Goal: Task Accomplishment & Management: Use online tool/utility

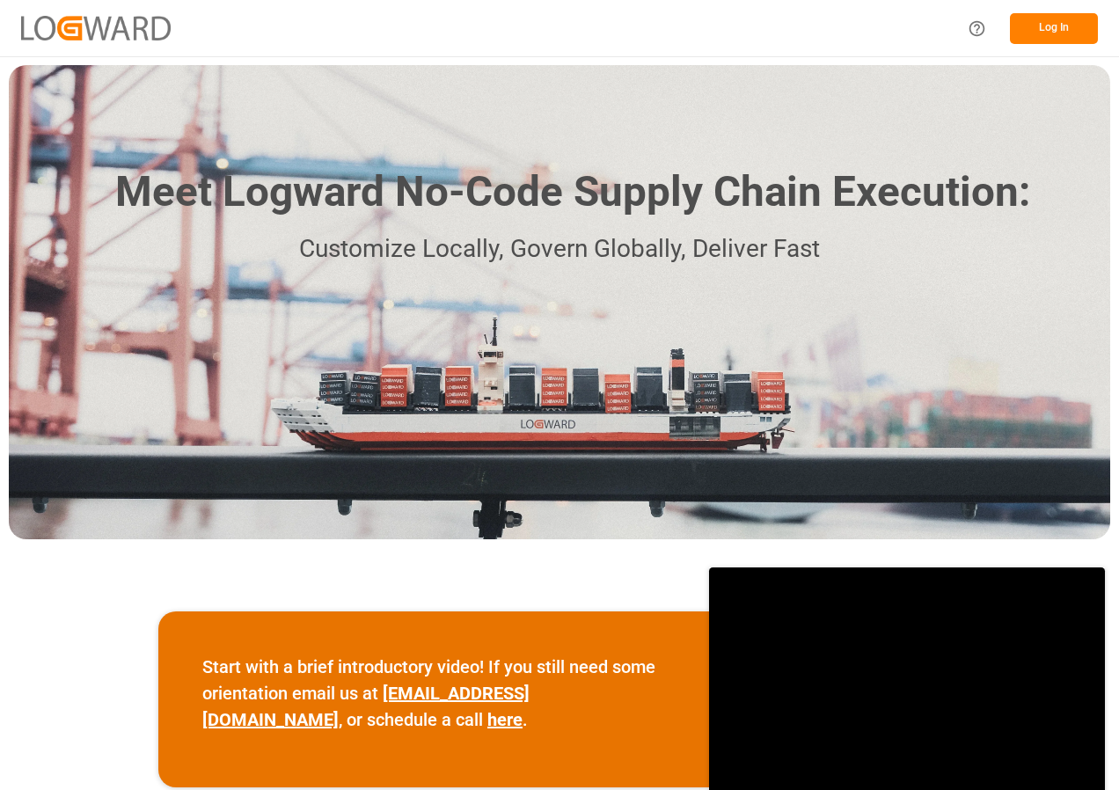
click at [1053, 26] on button "Log In" at bounding box center [1054, 28] width 88 height 31
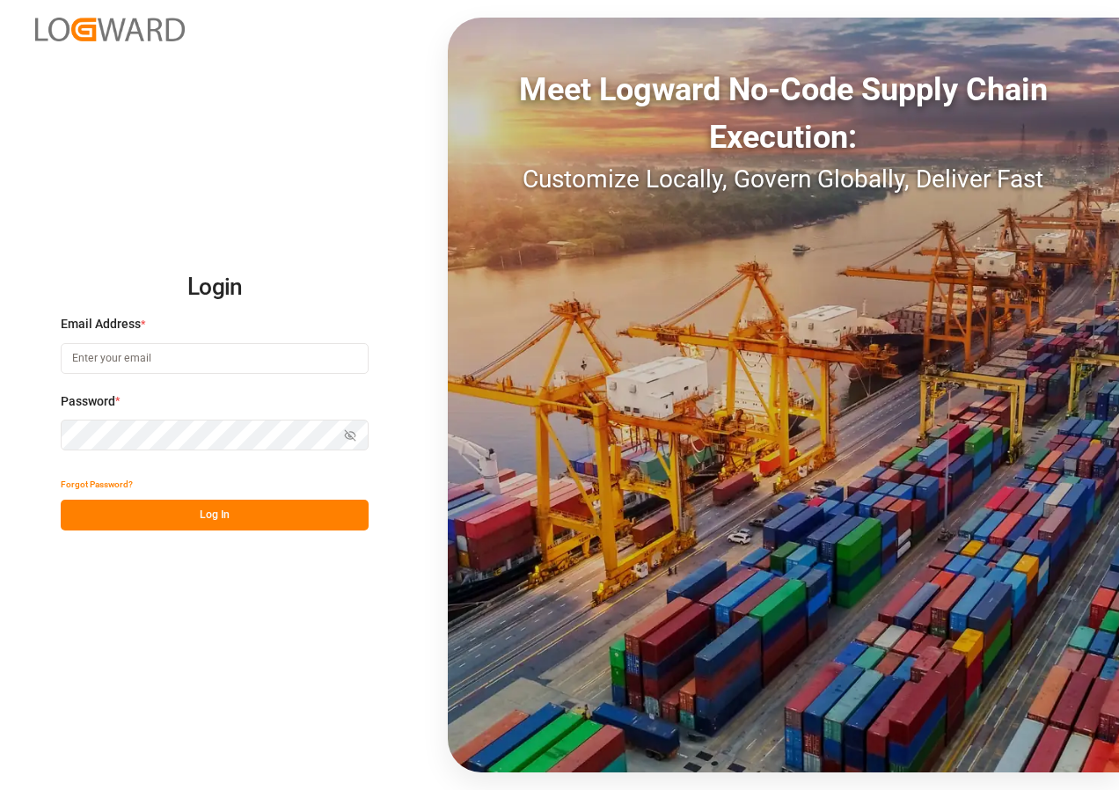
type input "[EMAIL_ADDRESS][DOMAIN_NAME]"
click at [223, 515] on button "Log In" at bounding box center [215, 515] width 308 height 31
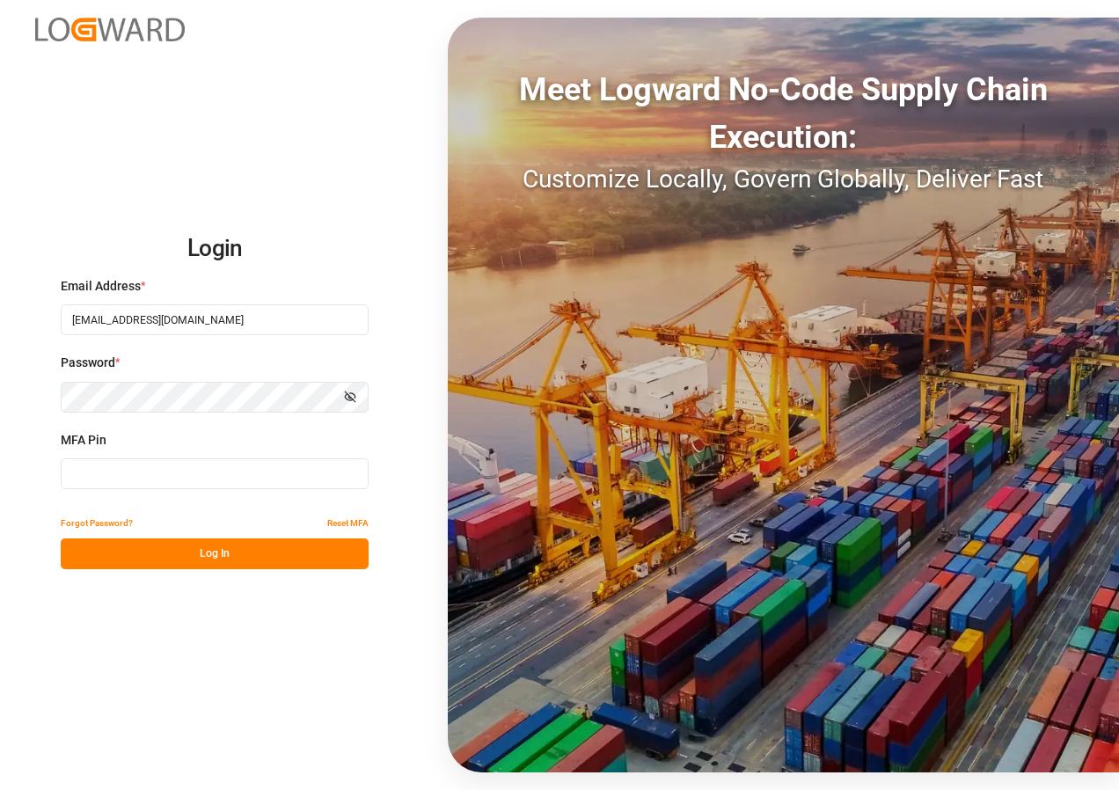
click at [167, 484] on input at bounding box center [215, 473] width 308 height 31
type input "946386"
click at [195, 548] on button "Log In" at bounding box center [215, 553] width 308 height 31
click at [195, 548] on div "Forgot Password? Reset MFA Log In" at bounding box center [215, 539] width 308 height 62
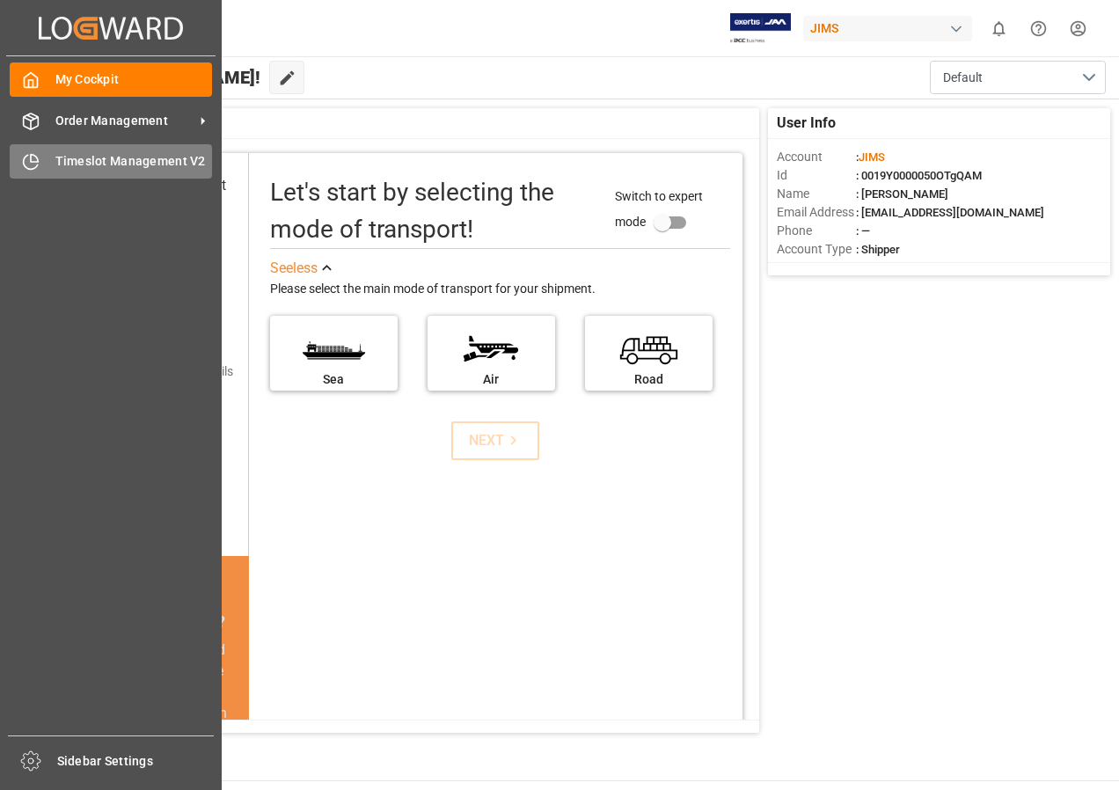
click at [94, 154] on span "Timeslot Management V2" at bounding box center [133, 161] width 157 height 18
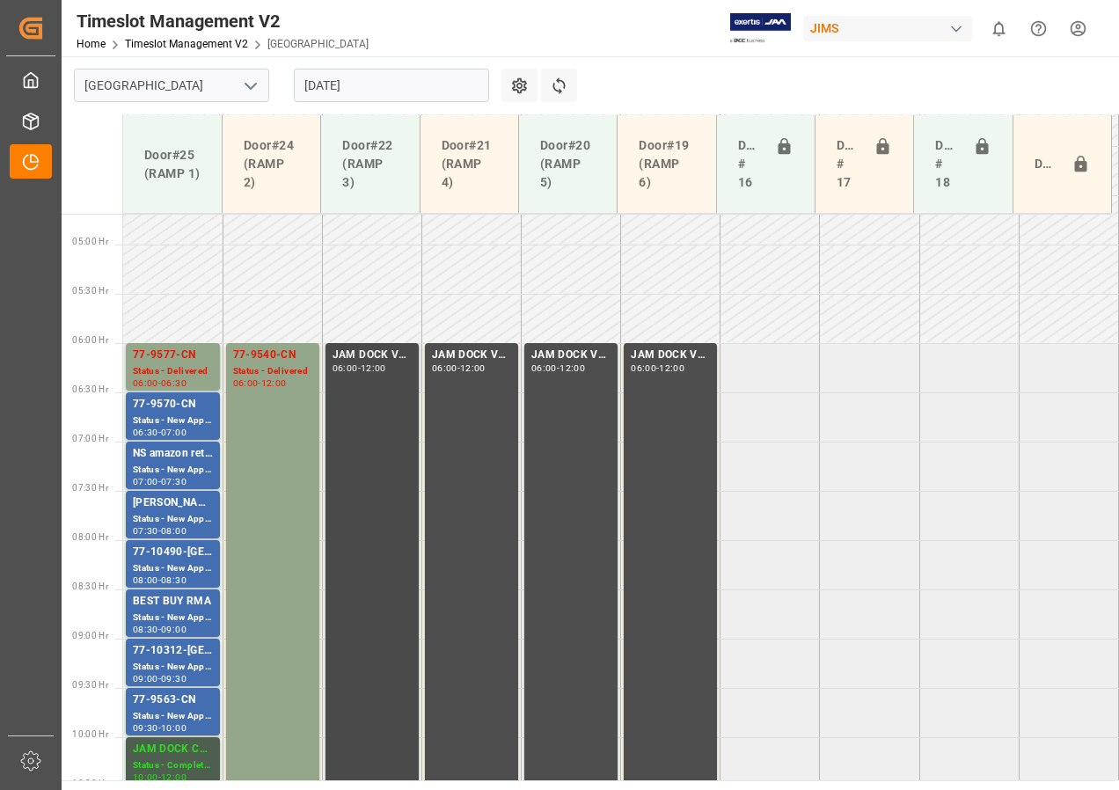
scroll to position [550, 0]
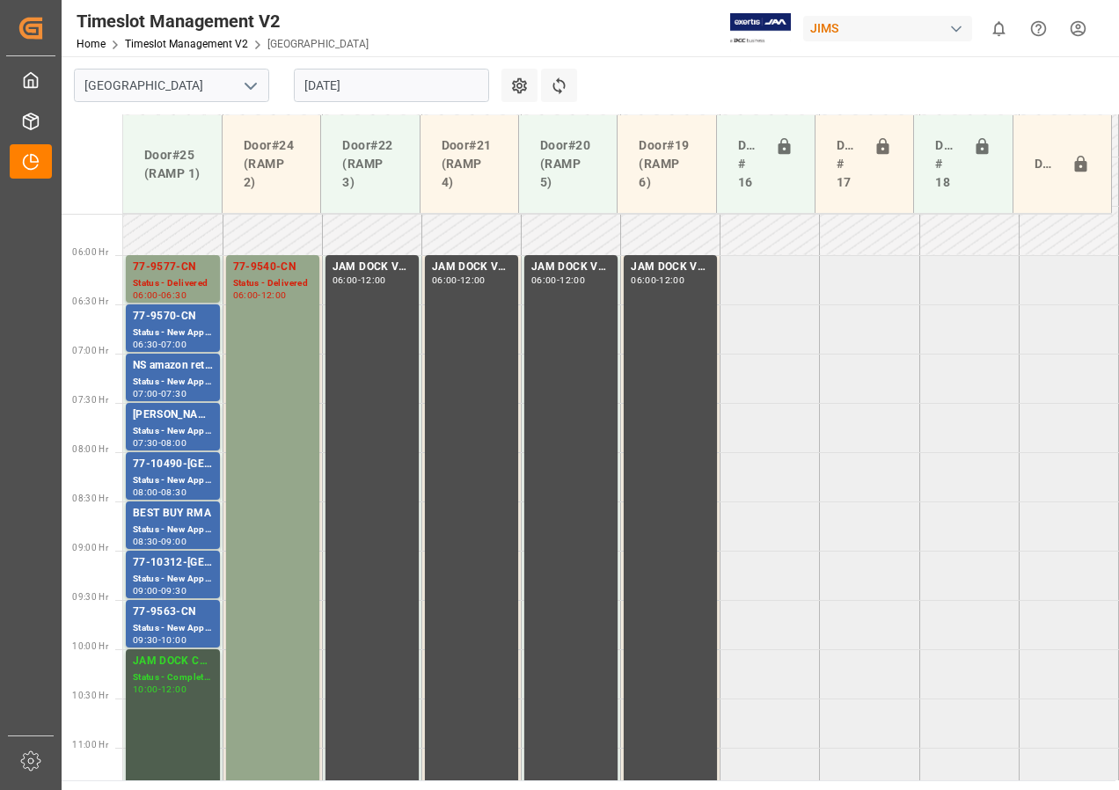
click at [326, 92] on input "[DATE]" at bounding box center [391, 85] width 195 height 33
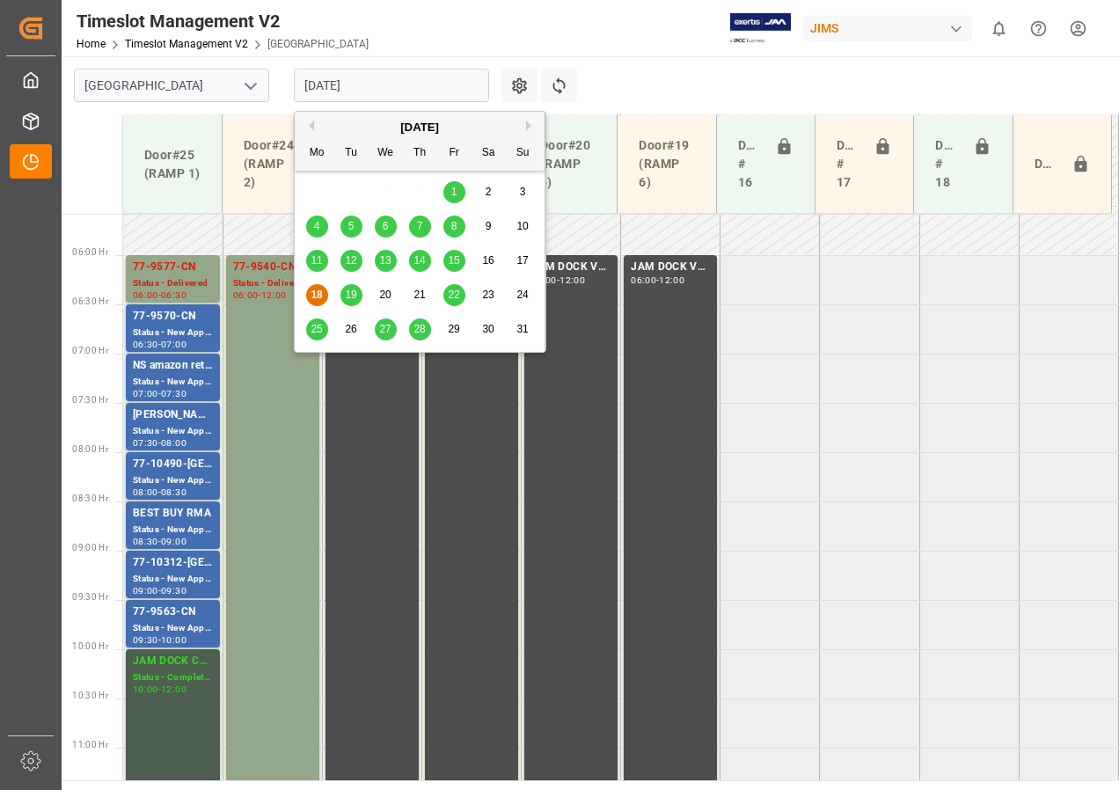
click at [353, 297] on span "19" at bounding box center [350, 295] width 11 height 12
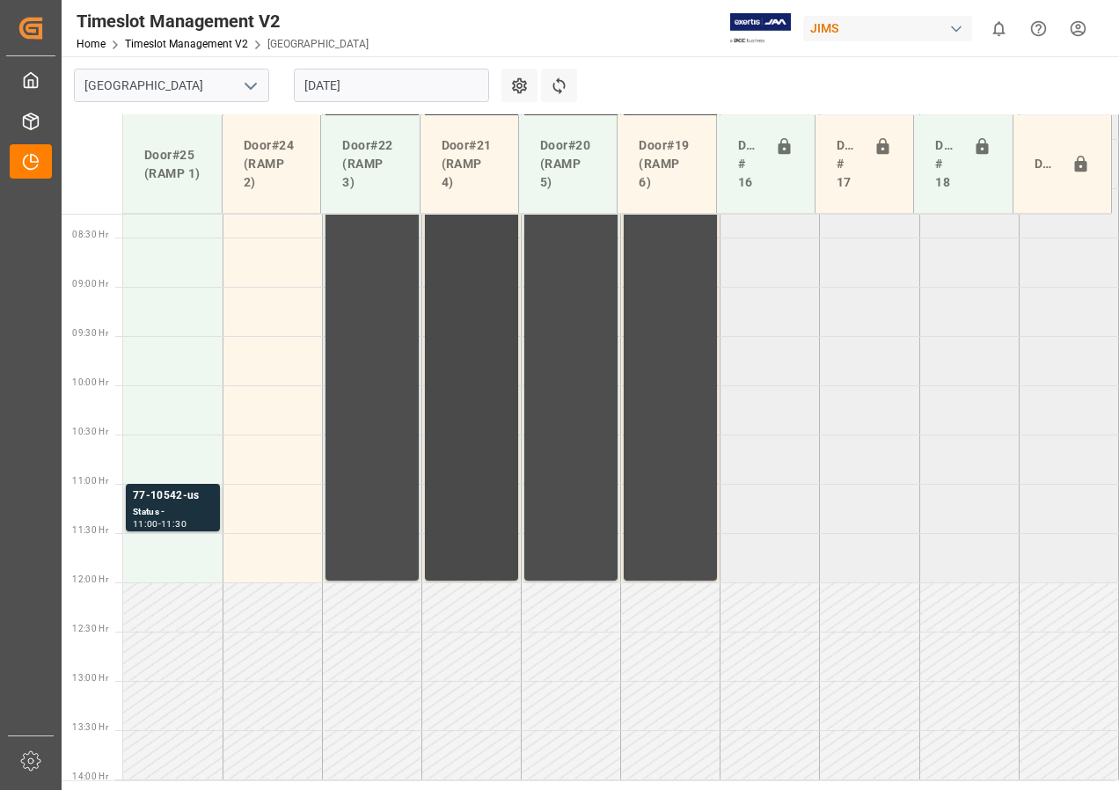
scroll to position [726, 0]
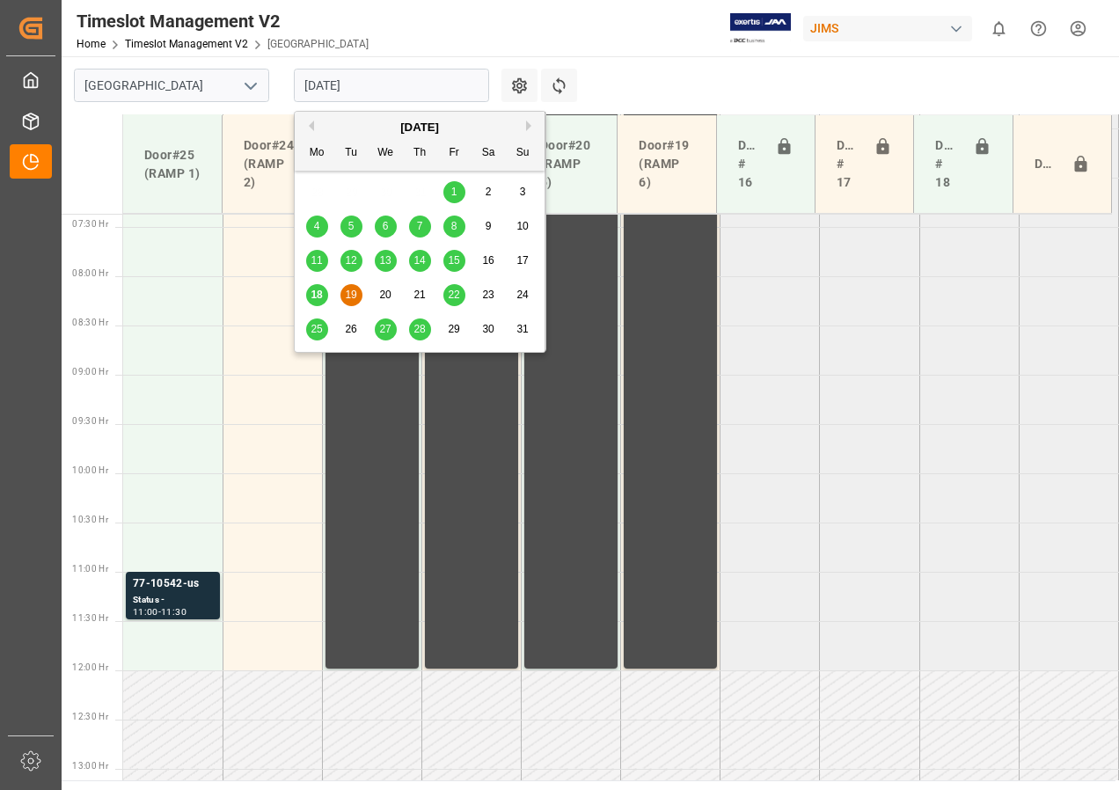
click at [346, 92] on input "[DATE]" at bounding box center [391, 85] width 195 height 33
click at [382, 297] on span "20" at bounding box center [384, 295] width 11 height 12
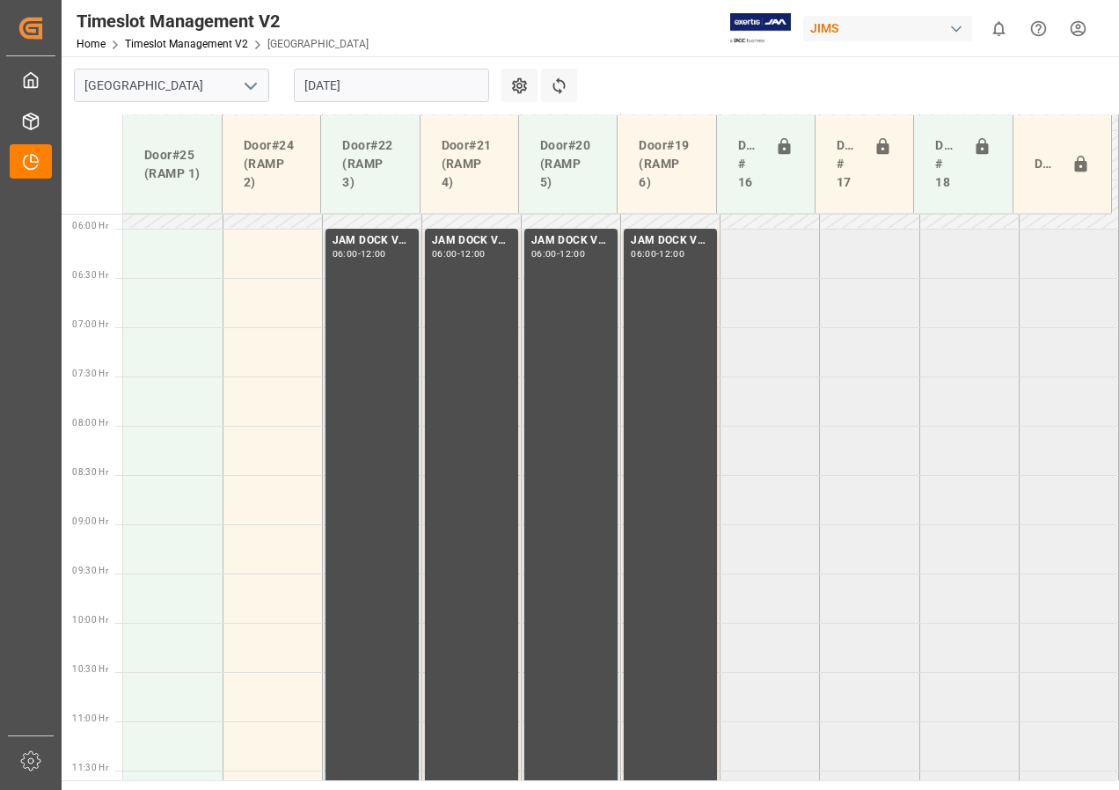
scroll to position [550, 0]
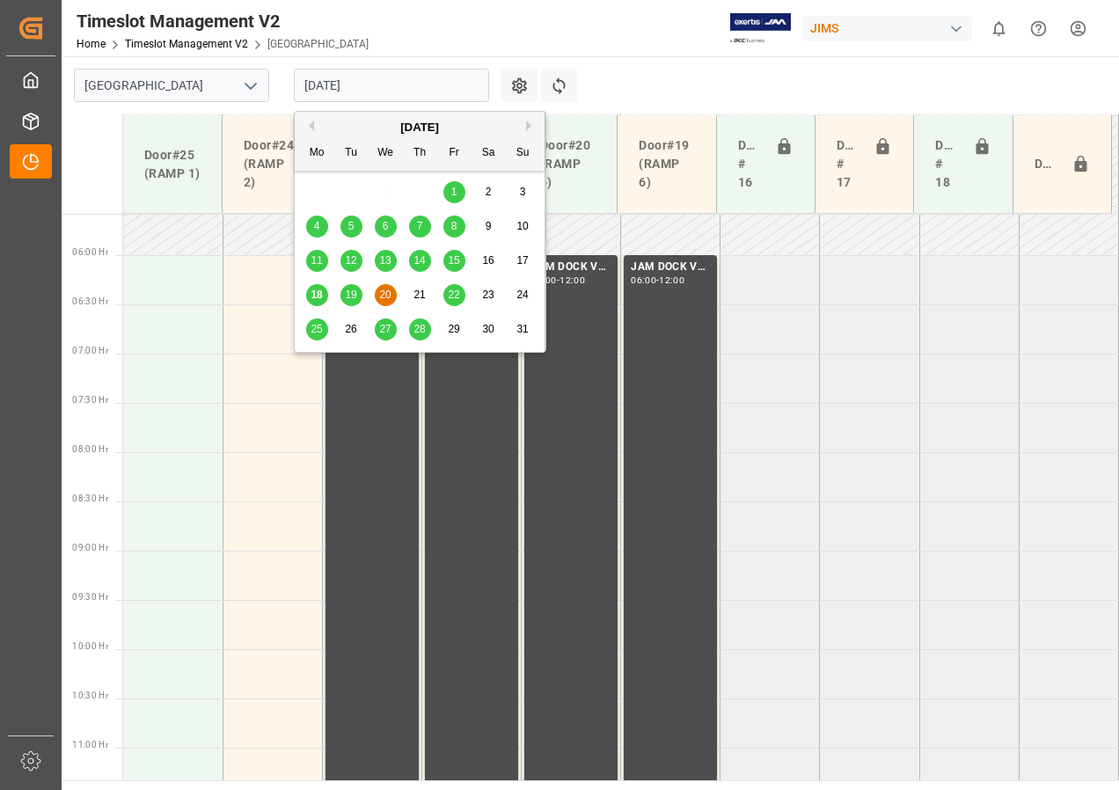
click at [329, 87] on input "[DATE]" at bounding box center [391, 85] width 195 height 33
